Goal: Transaction & Acquisition: Subscribe to service/newsletter

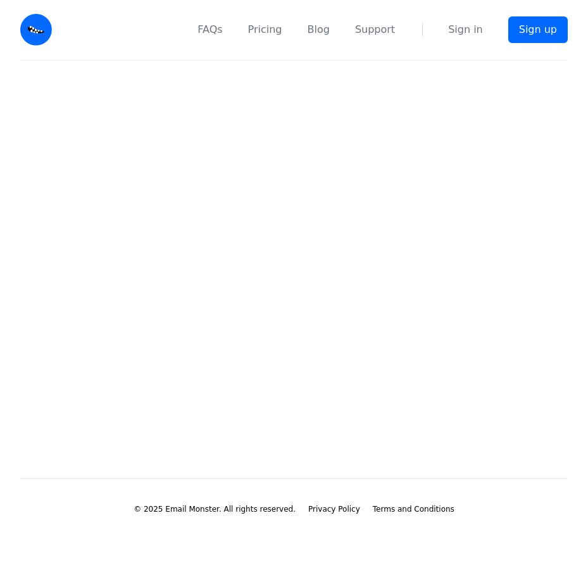
click at [37, 31] on img at bounding box center [36, 30] width 32 height 32
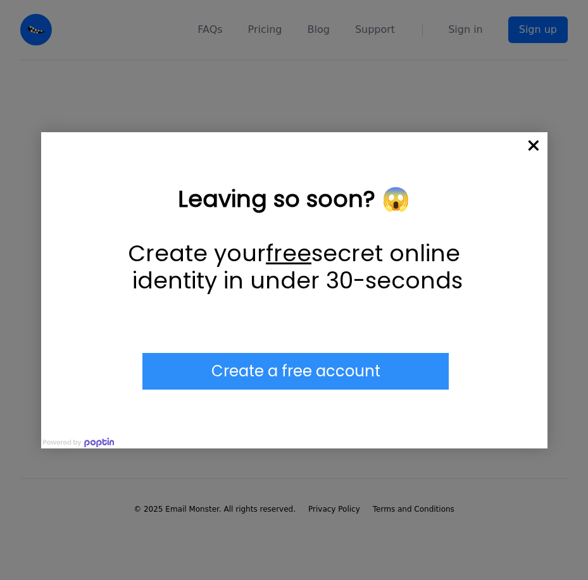
click at [537, 132] on span "×" at bounding box center [534, 146] width 28 height 28
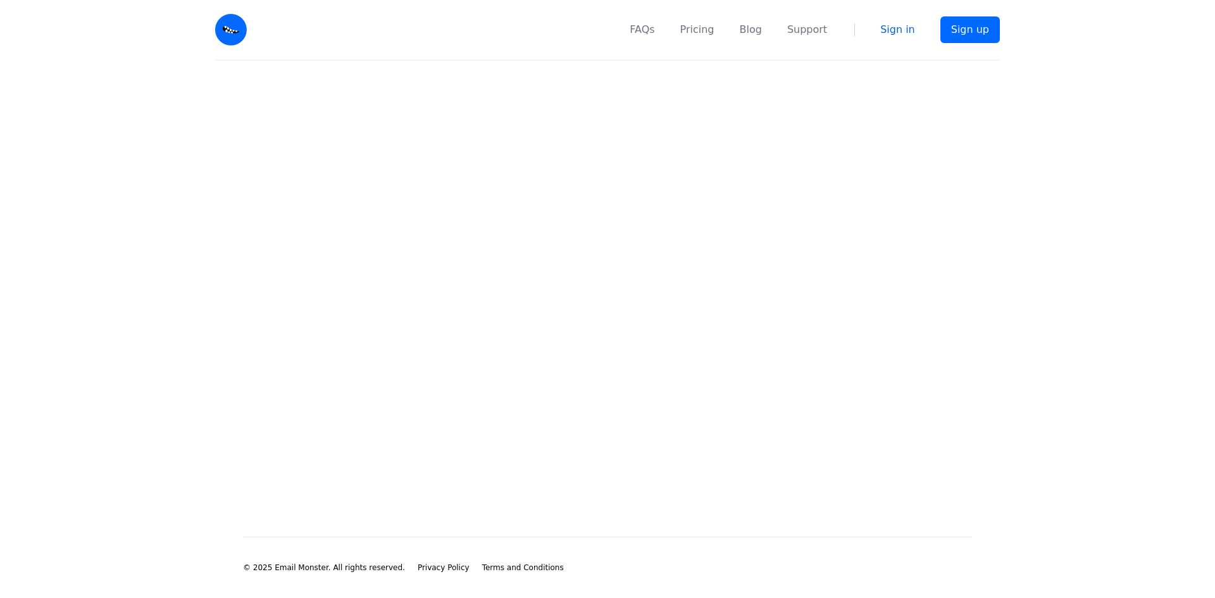
click at [578, 30] on link "Sign in" at bounding box center [897, 29] width 35 height 15
click at [901, 31] on link "Sign in" at bounding box center [897, 29] width 35 height 15
click at [968, 33] on link "Sign up" at bounding box center [969, 29] width 59 height 27
